Goal: Check status: Check status

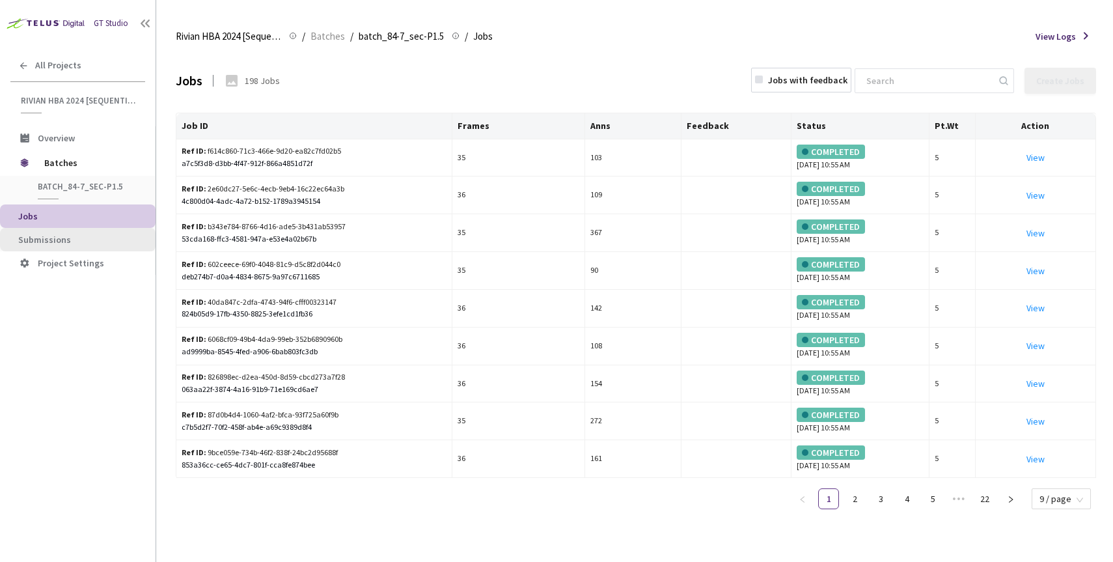
click at [66, 238] on span "Submissions" at bounding box center [44, 240] width 53 height 12
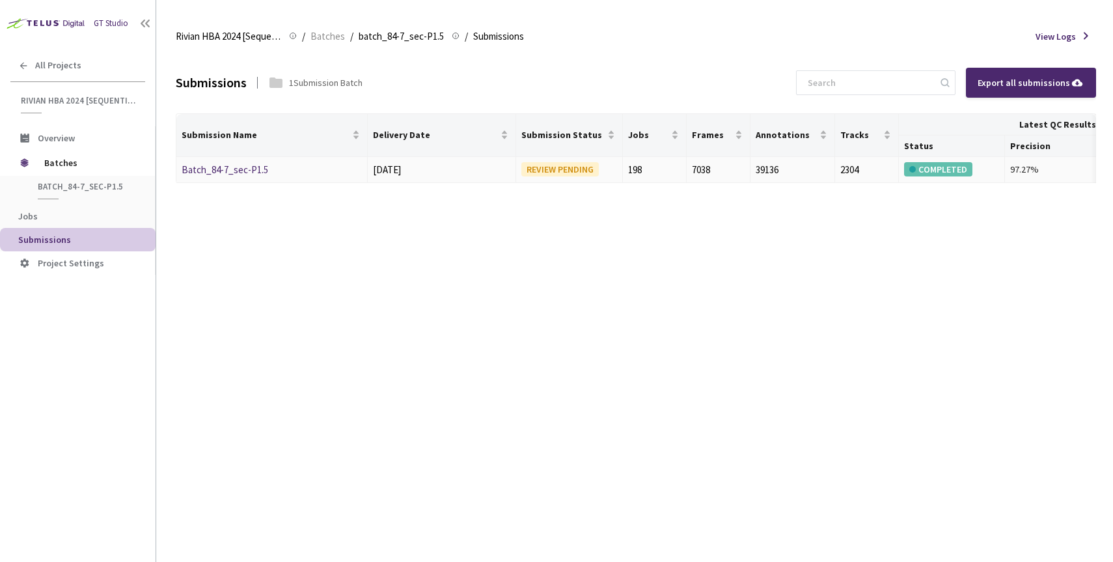
click at [238, 170] on link "Batch_84-7_sec-P1.5" at bounding box center [225, 169] width 87 height 12
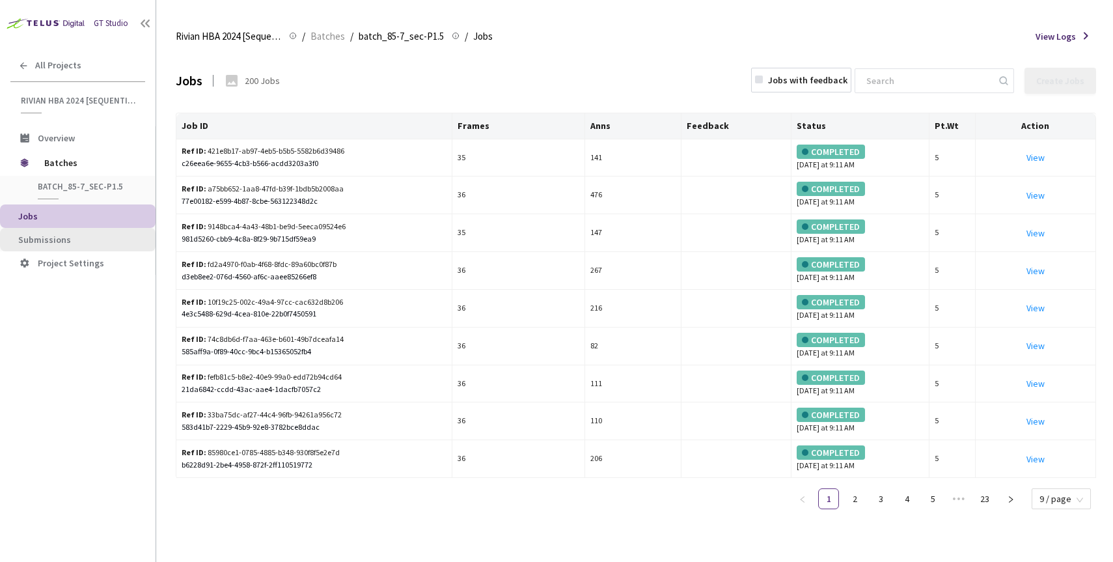
click at [59, 237] on span "Submissions" at bounding box center [44, 240] width 53 height 12
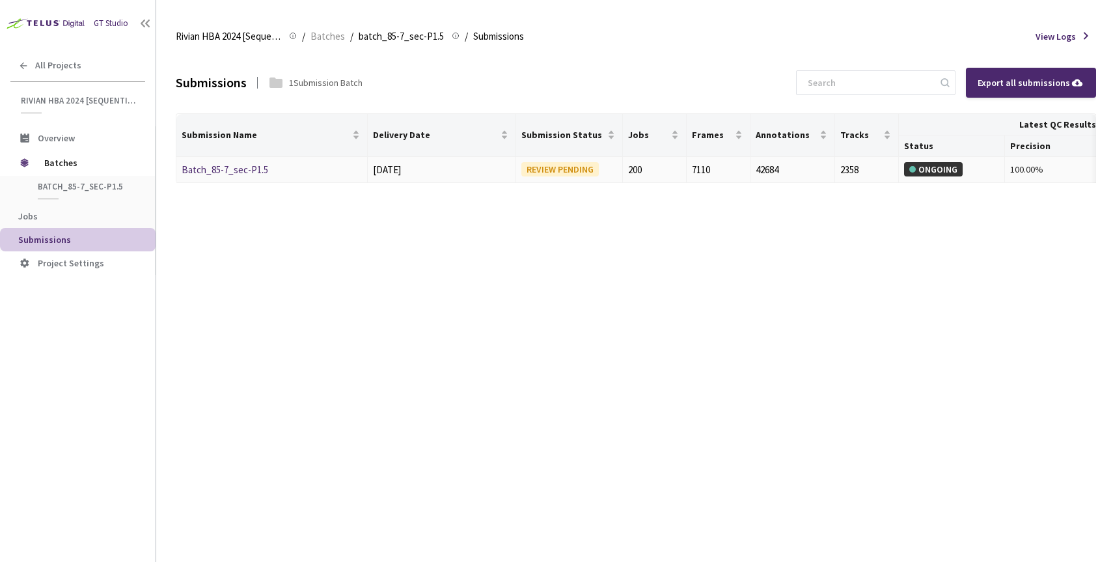
click at [230, 171] on link "Batch_85-7_sec-P1.5" at bounding box center [225, 169] width 87 height 12
